Goal: Transaction & Acquisition: Purchase product/service

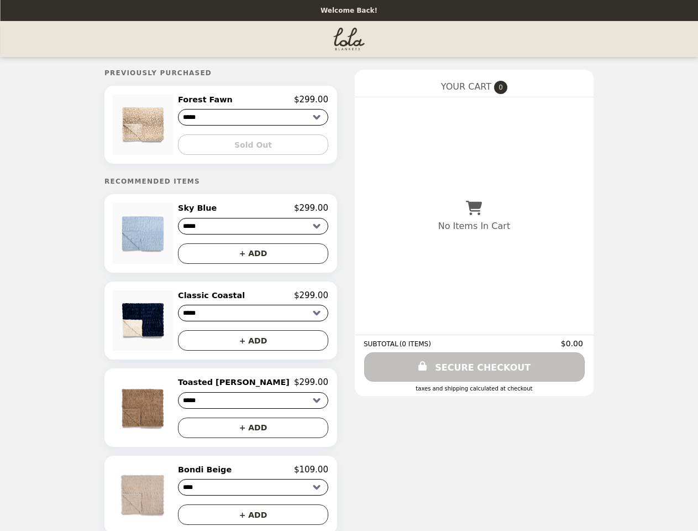
select select "****"
click at [174, 126] on img at bounding box center [144, 125] width 63 height 60
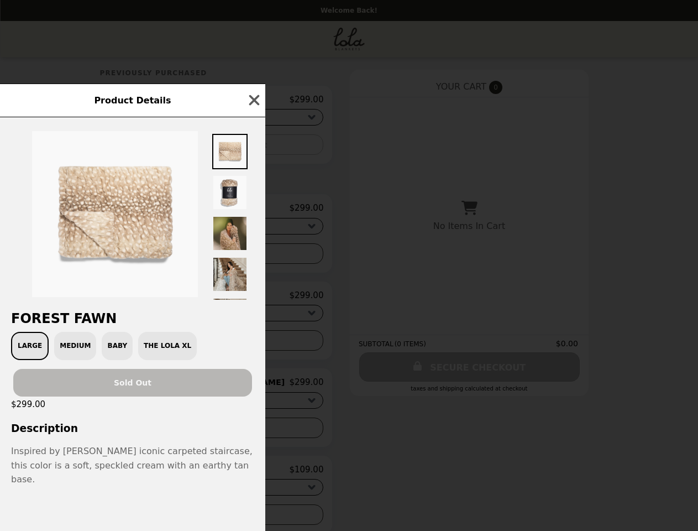
click at [253, 101] on div "Product Details Forest Fawn Large Medium Baby The Lola XL Sold Out $299.00 Desc…" at bounding box center [349, 265] width 698 height 531
click at [253, 147] on div at bounding box center [132, 208] width 265 height 182
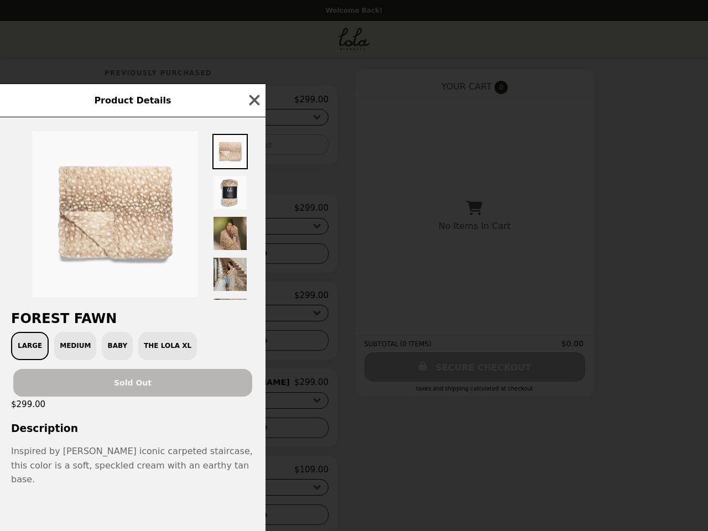
click at [174, 237] on img at bounding box center [115, 214] width 166 height 166
click at [253, 212] on div "Product Details Forest Fawn Large Medium Baby The Lola XL Sold Out $299.00 Desc…" at bounding box center [354, 265] width 708 height 531
click at [253, 257] on button "+ ADD" at bounding box center [253, 253] width 150 height 20
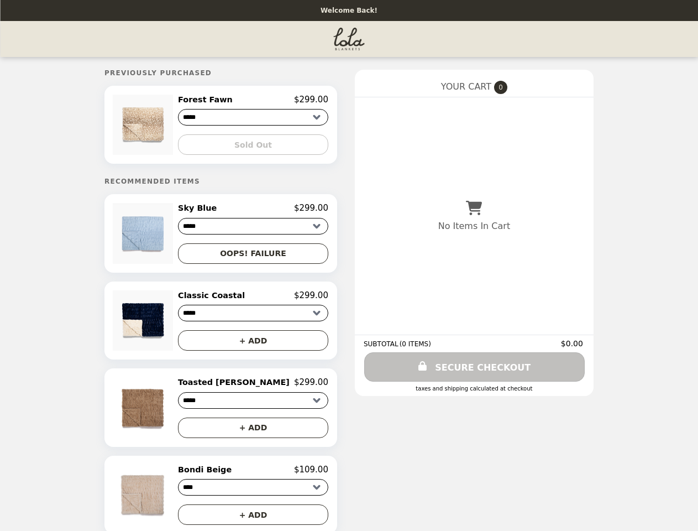
click at [174, 325] on img at bounding box center [144, 320] width 63 height 60
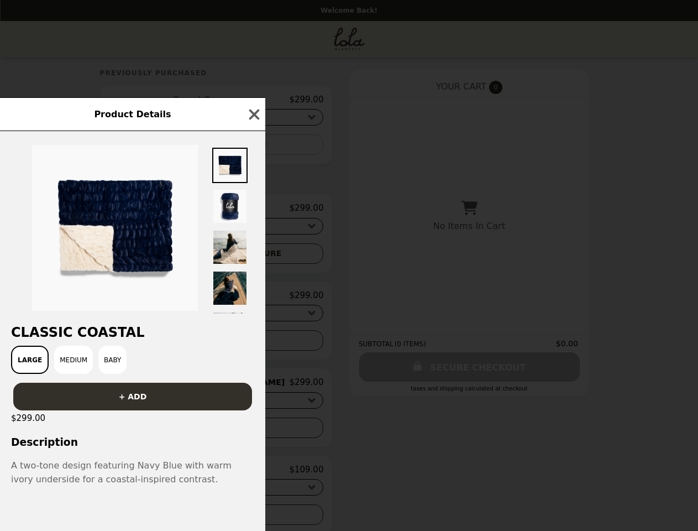
click at [253, 300] on div "Product Details Classic Coastal Large Medium Baby + ADD $299.00 Description A t…" at bounding box center [349, 265] width 698 height 531
click at [253, 346] on div "Large Medium Baby" at bounding box center [133, 360] width 252 height 28
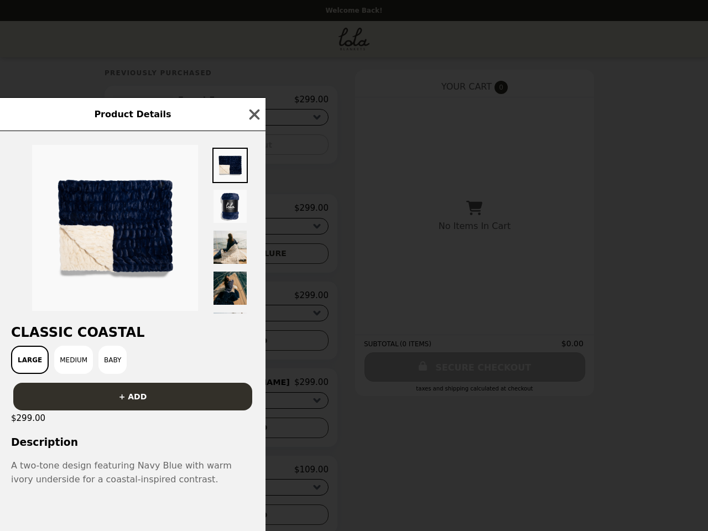
click at [174, 412] on div "$299.00" at bounding box center [132, 417] width 265 height 15
